Goal: Information Seeking & Learning: Find specific fact

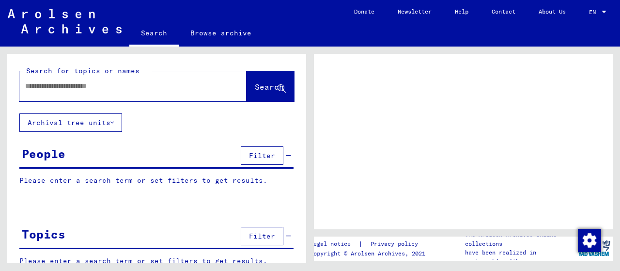
click at [109, 92] on div at bounding box center [121, 86] width 204 height 22
click at [99, 88] on input "text" at bounding box center [124, 86] width 198 height 10
type input "*********"
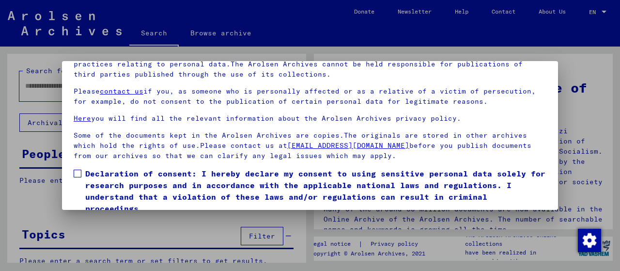
scroll to position [76, 0]
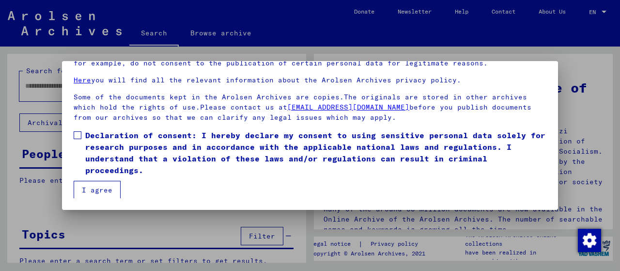
click at [77, 136] on span at bounding box center [78, 135] width 8 height 8
click at [83, 180] on mat-dialog-content "Our terms of use were established by the international commission, which is the…" at bounding box center [310, 110] width 496 height 176
click at [86, 185] on button "I agree" at bounding box center [97, 190] width 47 height 18
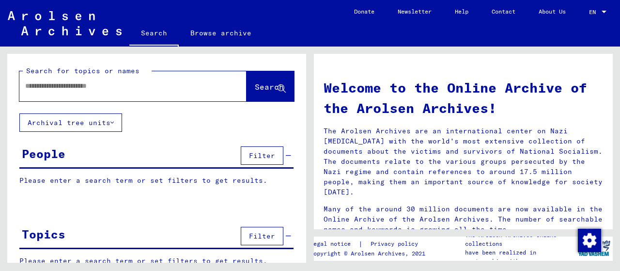
click at [62, 99] on div at bounding box center [132, 86] width 227 height 30
click at [62, 91] on input "text" at bounding box center [121, 86] width 192 height 10
type input "**********"
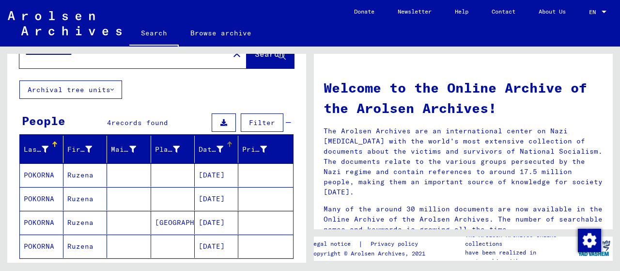
scroll to position [48, 0]
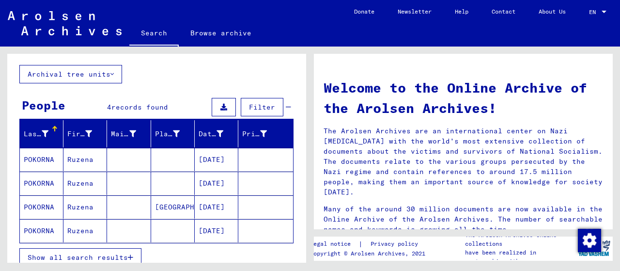
click at [208, 157] on mat-cell "[DATE]" at bounding box center [217, 159] width 44 height 23
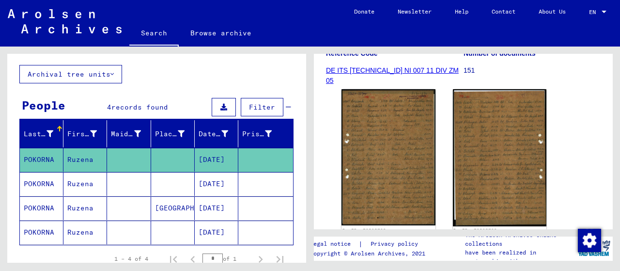
scroll to position [194, 0]
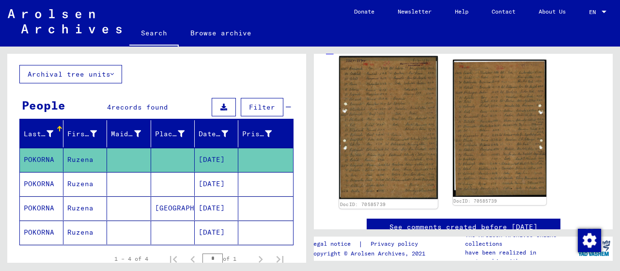
click at [364, 151] on img at bounding box center [388, 127] width 98 height 143
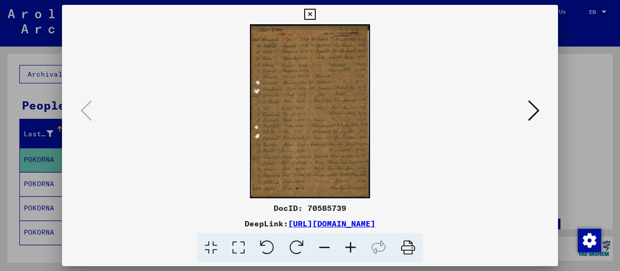
click at [356, 247] on icon at bounding box center [351, 248] width 26 height 30
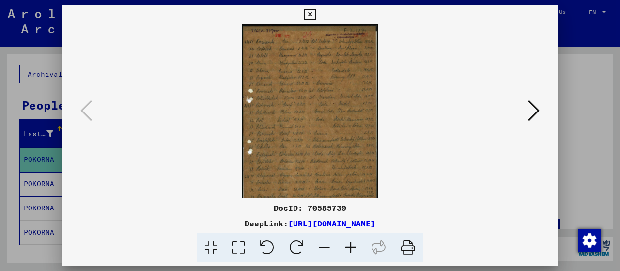
click at [356, 247] on icon at bounding box center [351, 248] width 26 height 30
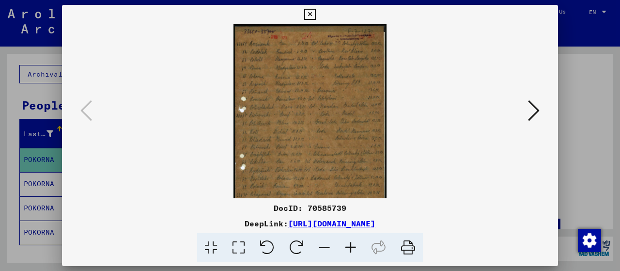
click at [356, 247] on icon at bounding box center [351, 248] width 26 height 30
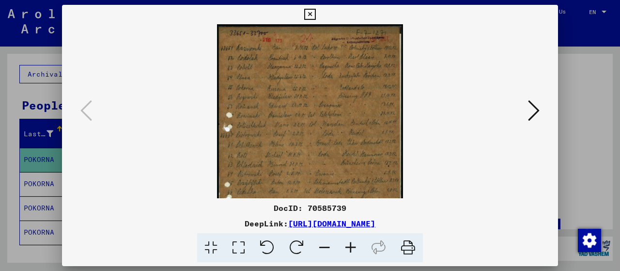
click at [356, 247] on icon at bounding box center [351, 248] width 26 height 30
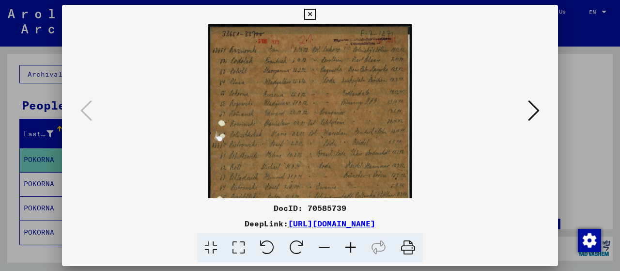
click at [356, 247] on icon at bounding box center [351, 248] width 26 height 30
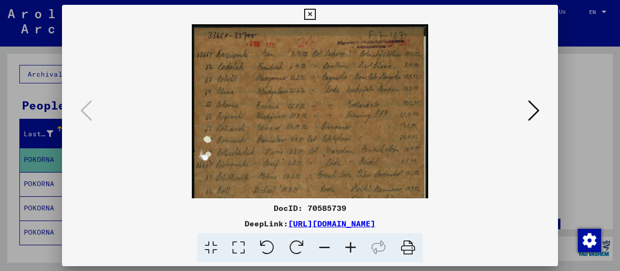
click at [356, 247] on icon at bounding box center [351, 248] width 26 height 30
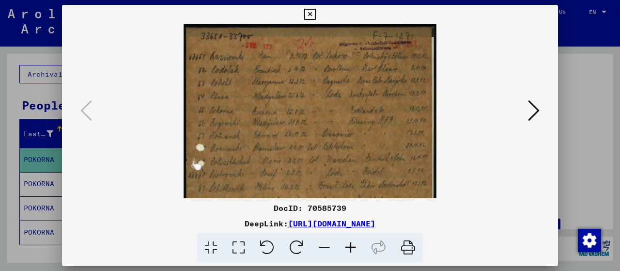
click at [356, 247] on icon at bounding box center [351, 248] width 26 height 30
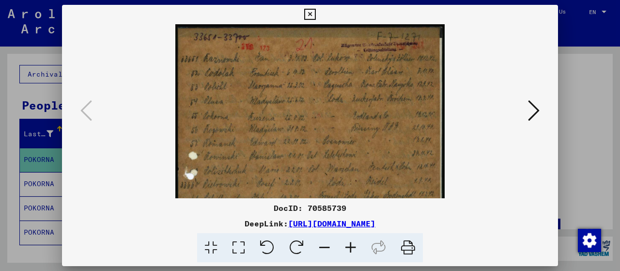
click at [356, 247] on icon at bounding box center [351, 248] width 26 height 30
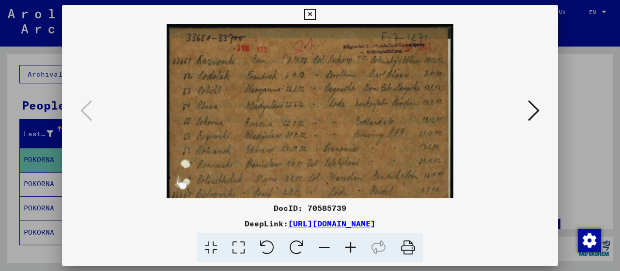
click at [356, 247] on icon at bounding box center [351, 248] width 26 height 30
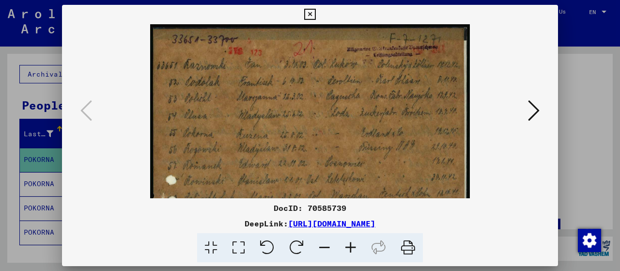
click at [356, 247] on icon at bounding box center [351, 248] width 26 height 30
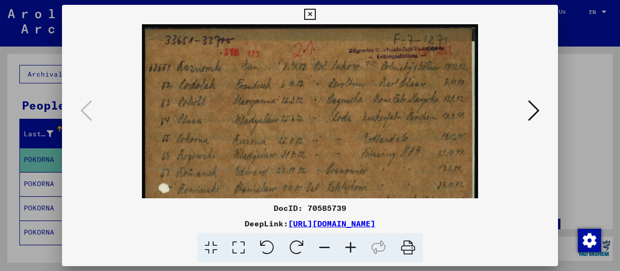
click at [356, 247] on icon at bounding box center [351, 248] width 26 height 30
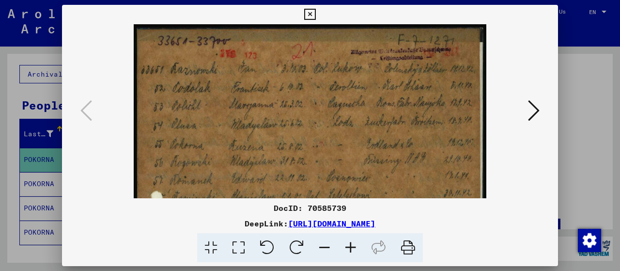
click at [356, 247] on icon at bounding box center [351, 248] width 26 height 30
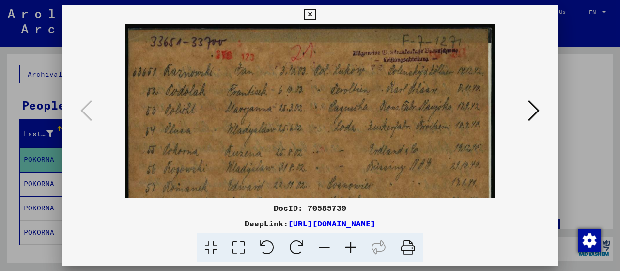
click at [356, 247] on icon at bounding box center [351, 248] width 26 height 30
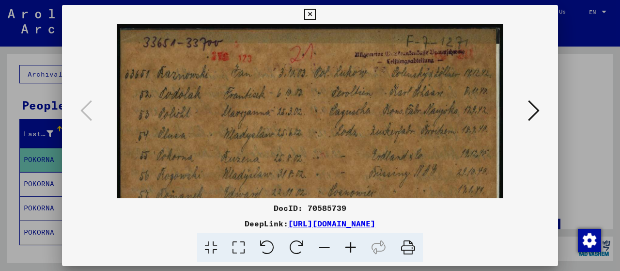
click at [356, 247] on icon at bounding box center [351, 248] width 26 height 30
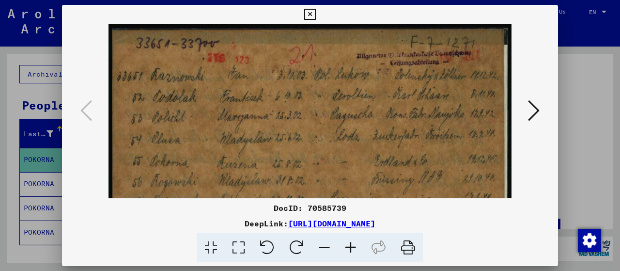
click at [356, 247] on icon at bounding box center [351, 248] width 26 height 30
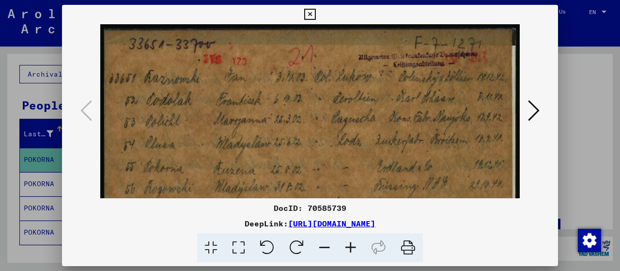
click at [355, 247] on icon at bounding box center [351, 248] width 26 height 30
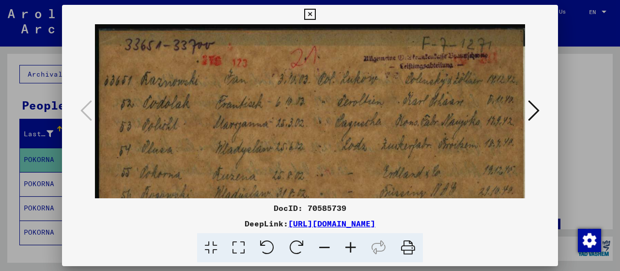
click at [355, 247] on icon at bounding box center [351, 248] width 26 height 30
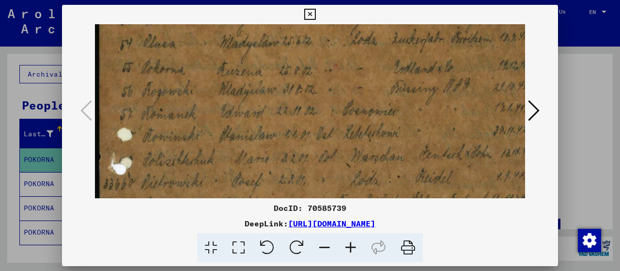
scroll to position [130, 0]
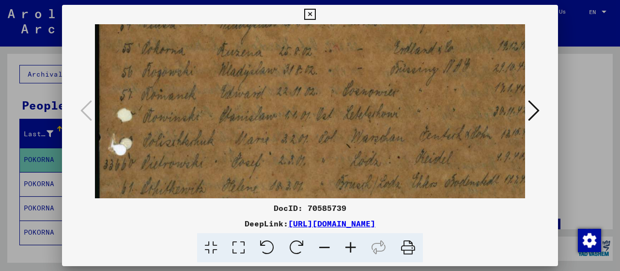
drag, startPoint x: 318, startPoint y: 165, endPoint x: 346, endPoint y: 35, distance: 132.4
click at [346, 35] on img at bounding box center [321, 223] width 453 height 659
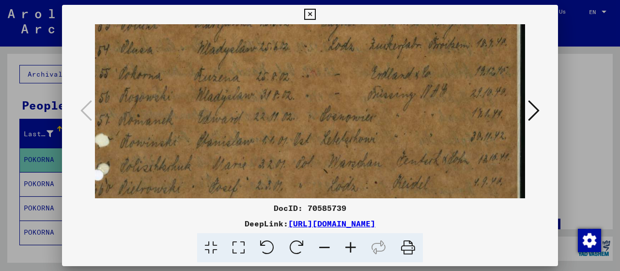
scroll to position [102, 23]
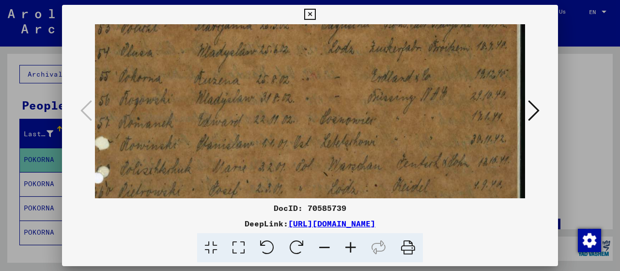
drag, startPoint x: 382, startPoint y: 61, endPoint x: 356, endPoint y: 92, distance: 41.0
click at [356, 92] on img at bounding box center [298, 251] width 453 height 659
click at [311, 15] on icon at bounding box center [309, 15] width 11 height 12
